Goal: Navigation & Orientation: Understand site structure

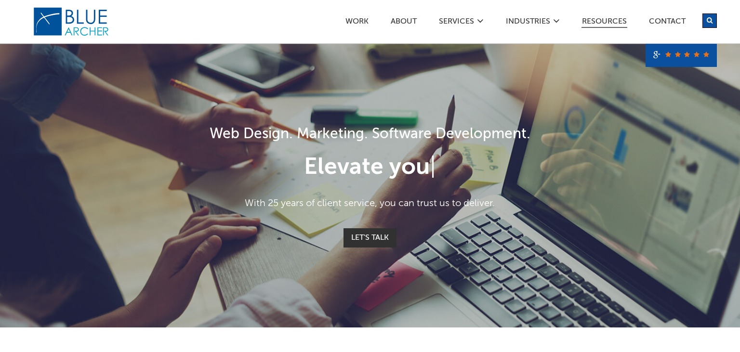
click at [611, 23] on link "Resources" at bounding box center [604, 23] width 46 height 10
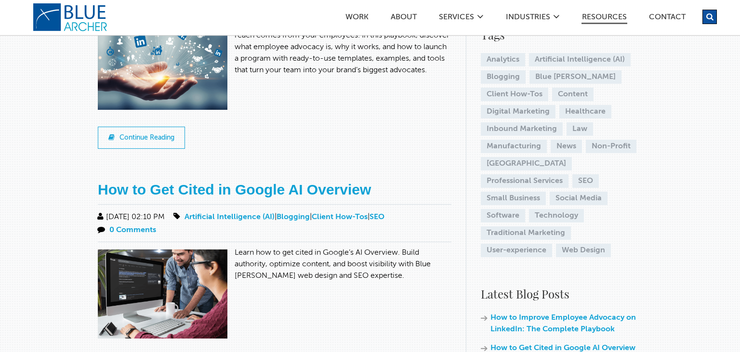
scroll to position [51, 0]
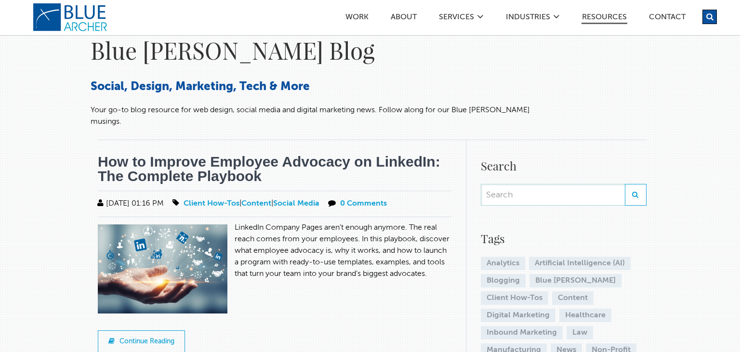
click at [209, 154] on link "How to Improve Employee Advocacy on LinkedIn: The Complete Playbook" at bounding box center [269, 169] width 342 height 30
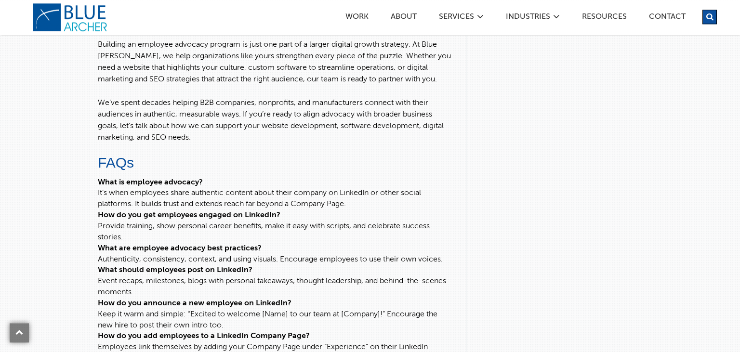
scroll to position [4324, 0]
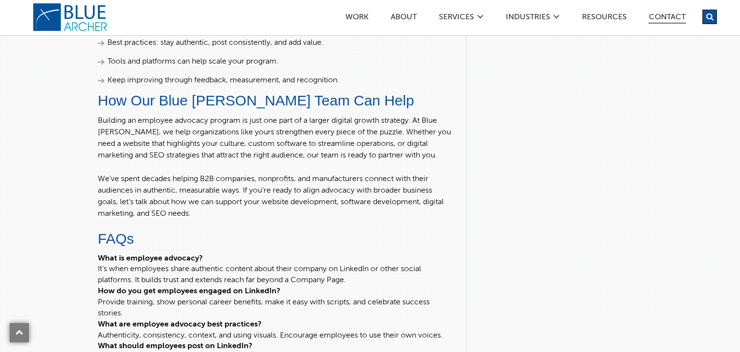
click at [658, 21] on link "Contact" at bounding box center [667, 18] width 38 height 10
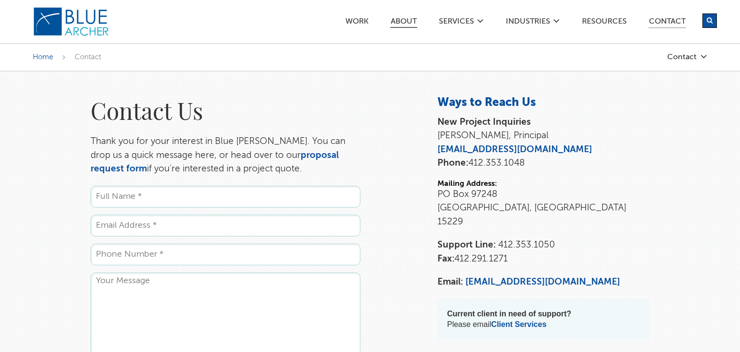
click at [407, 24] on link "ABOUT" at bounding box center [403, 23] width 27 height 10
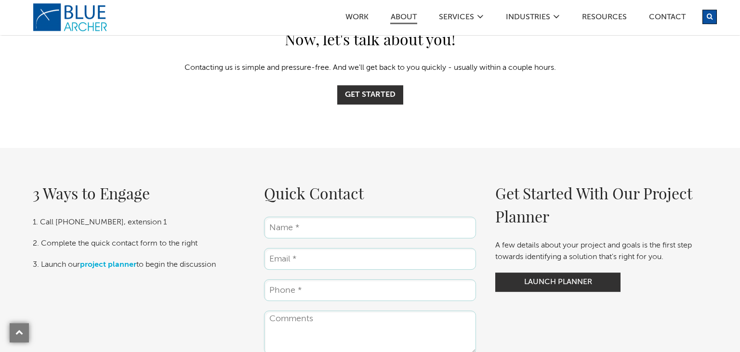
scroll to position [2543, 0]
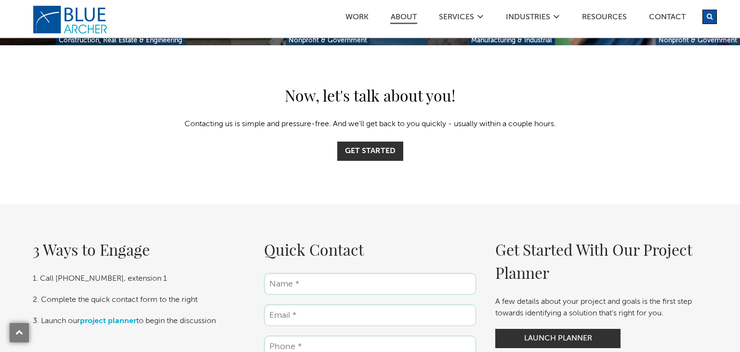
click at [80, 15] on link "logo" at bounding box center [71, 19] width 77 height 29
